Goal: Information Seeking & Learning: Learn about a topic

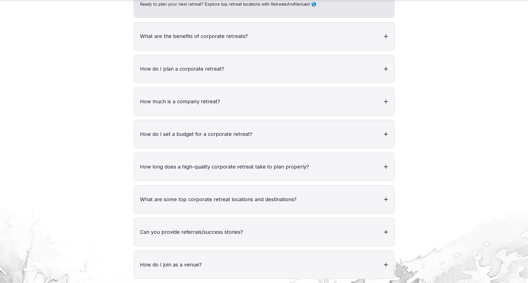
scroll to position [2063, 0]
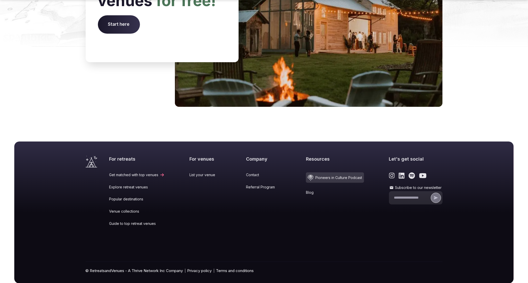
click at [307, 190] on link "Blog" at bounding box center [335, 192] width 58 height 5
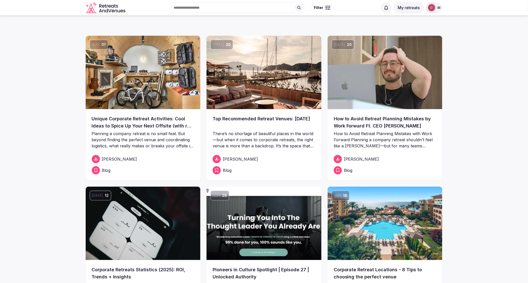
click at [165, 100] on img at bounding box center [143, 72] width 115 height 73
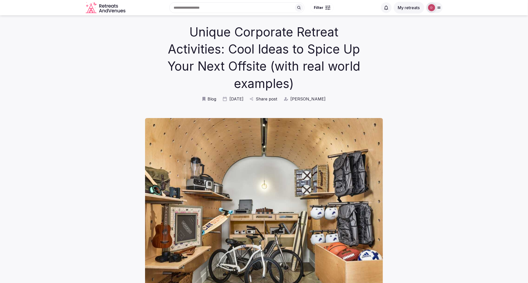
scroll to position [9, 0]
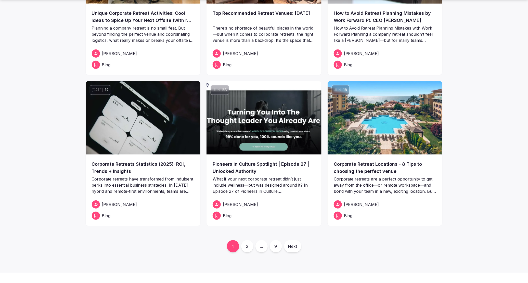
scroll to position [106, 0]
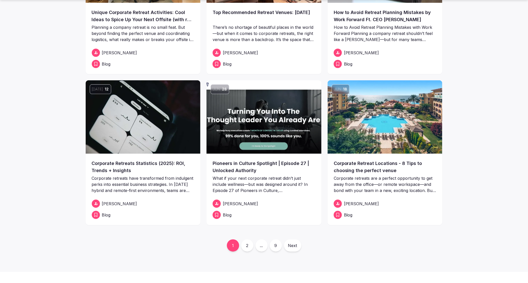
click at [246, 241] on link "2" at bounding box center [247, 245] width 12 height 12
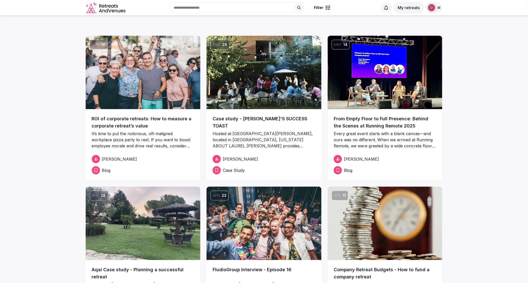
click at [244, 83] on img at bounding box center [264, 72] width 115 height 73
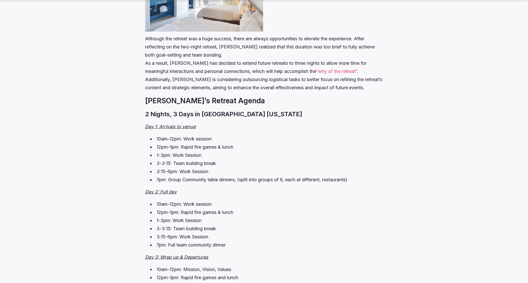
scroll to position [1325, 0]
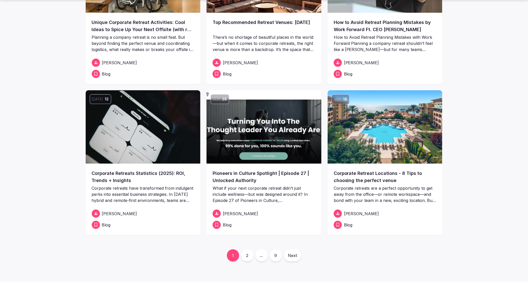
scroll to position [99, 0]
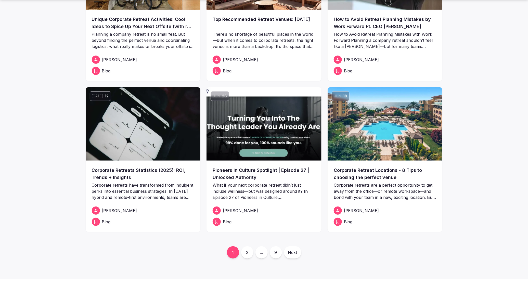
click at [248, 252] on link "2" at bounding box center [247, 252] width 12 height 12
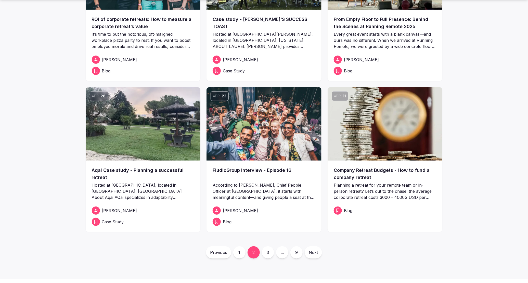
click at [269, 252] on link "3" at bounding box center [268, 252] width 12 height 12
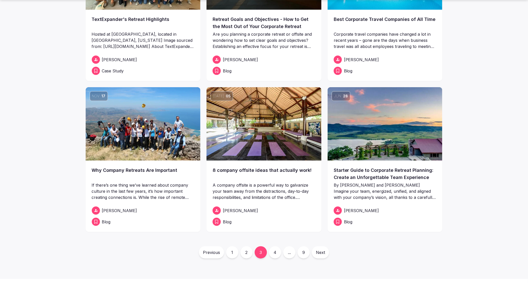
click at [275, 254] on link "4" at bounding box center [275, 252] width 12 height 12
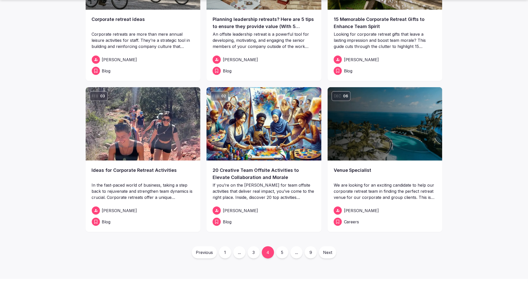
click at [280, 25] on link "Planning leadership retreats? Here are 5 tips to ensure they provide value (Wit…" at bounding box center [264, 23] width 103 height 14
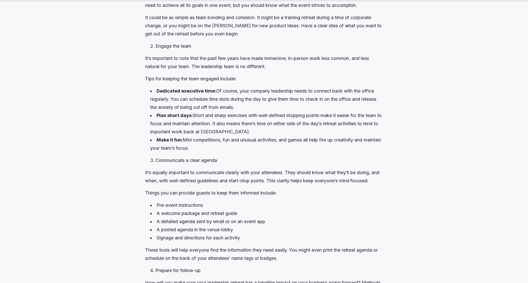
scroll to position [695, 0]
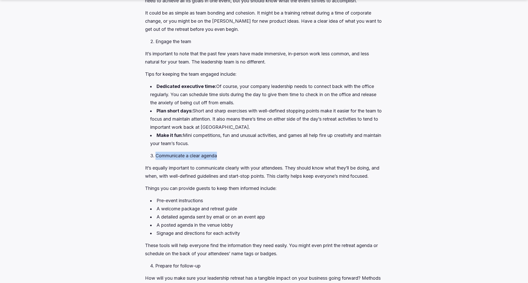
drag, startPoint x: 226, startPoint y: 161, endPoint x: 156, endPoint y: 162, distance: 69.9
click at [156, 160] on li "Communicate a clear agenda" at bounding box center [266, 156] width 233 height 8
copy li "Communicate a clear agenda"
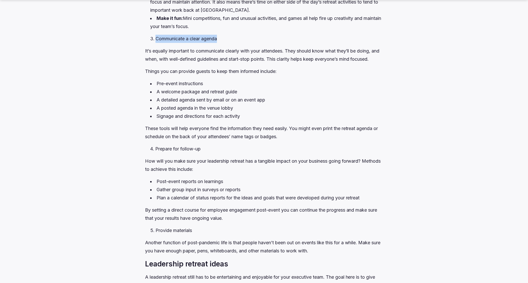
scroll to position [868, 0]
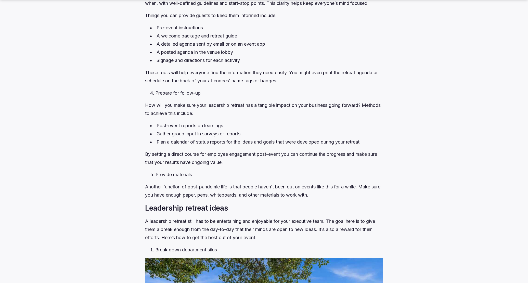
drag, startPoint x: 205, startPoint y: 108, endPoint x: 156, endPoint y: 108, distance: 49.0
click at [156, 97] on li "Prepare for follow-up" at bounding box center [266, 93] width 233 height 8
copy li "Prepare for follow-up"
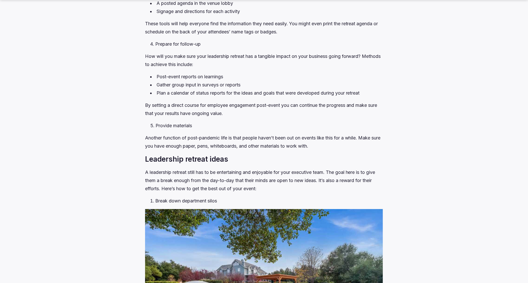
scroll to position [918, 0]
drag, startPoint x: 194, startPoint y: 141, endPoint x: 149, endPoint y: 141, distance: 44.9
click at [149, 130] on ol "Provide materials" at bounding box center [264, 125] width 238 height 8
drag, startPoint x: 152, startPoint y: 142, endPoint x: 196, endPoint y: 139, distance: 43.7
click at [196, 130] on li "Provide materials" at bounding box center [266, 125] width 233 height 8
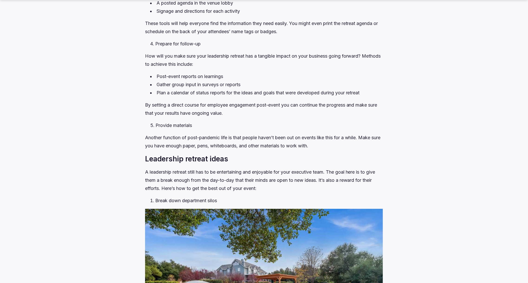
copy li "Provide materials"
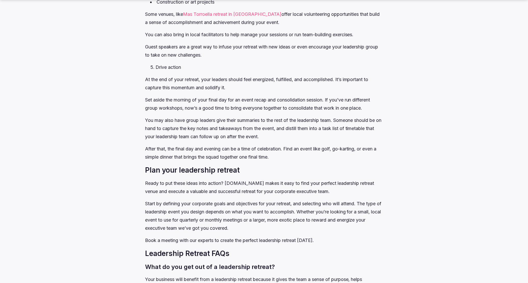
scroll to position [2154, 0]
